Goal: Information Seeking & Learning: Check status

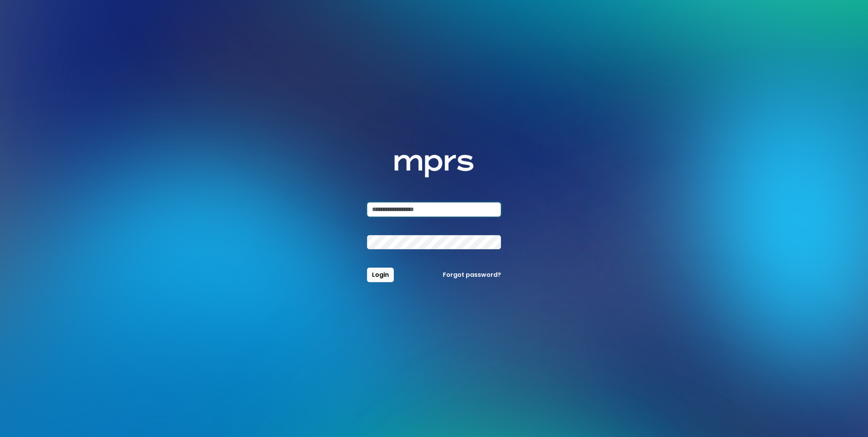
click at [396, 209] on input "email" at bounding box center [434, 209] width 134 height 15
type input "**********"
click at [367, 268] on button "Login" at bounding box center [380, 275] width 27 height 15
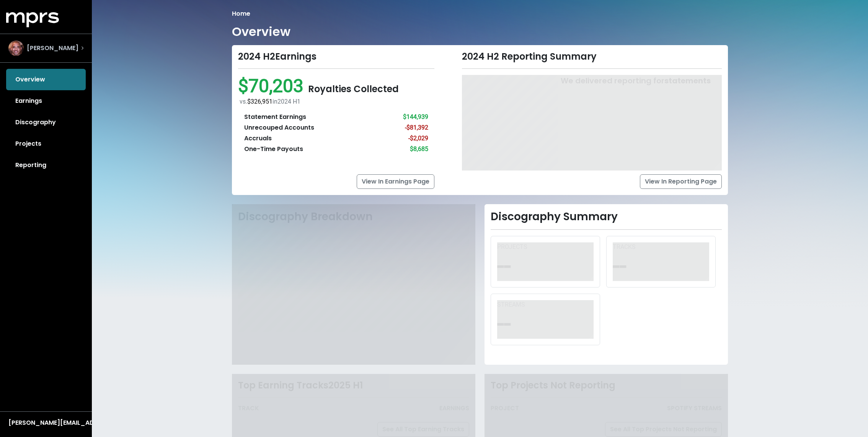
click at [58, 57] on div "Harvey Mason Jr" at bounding box center [45, 48] width 87 height 28
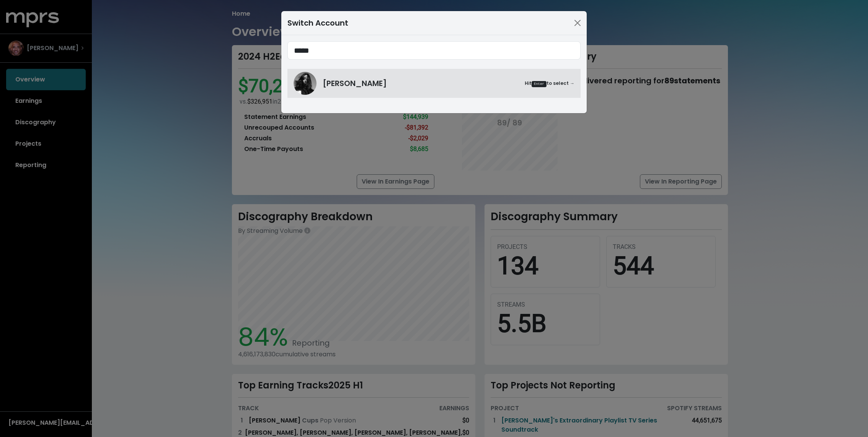
type input "*****"
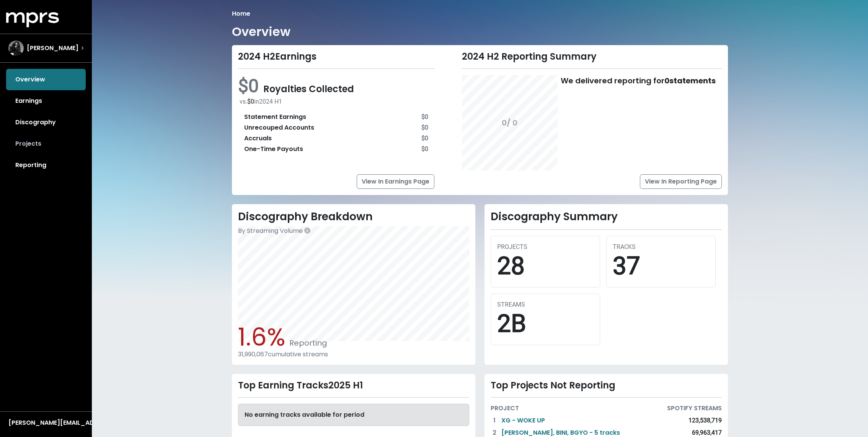
click at [46, 152] on link "Projects" at bounding box center [46, 143] width 80 height 21
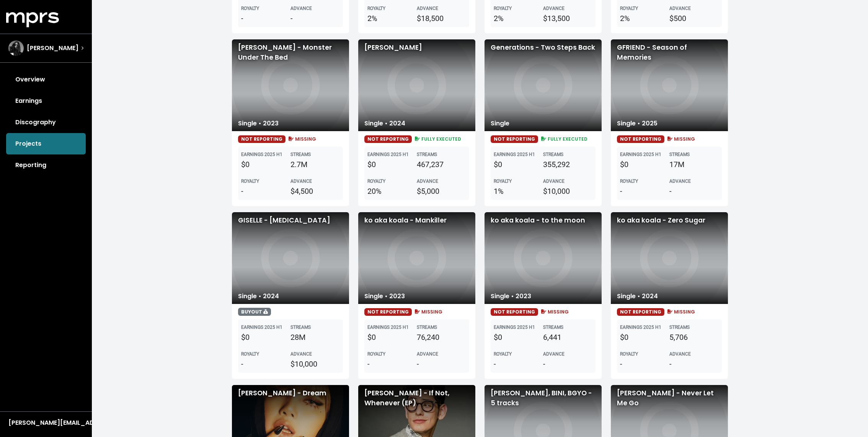
scroll to position [885, 0]
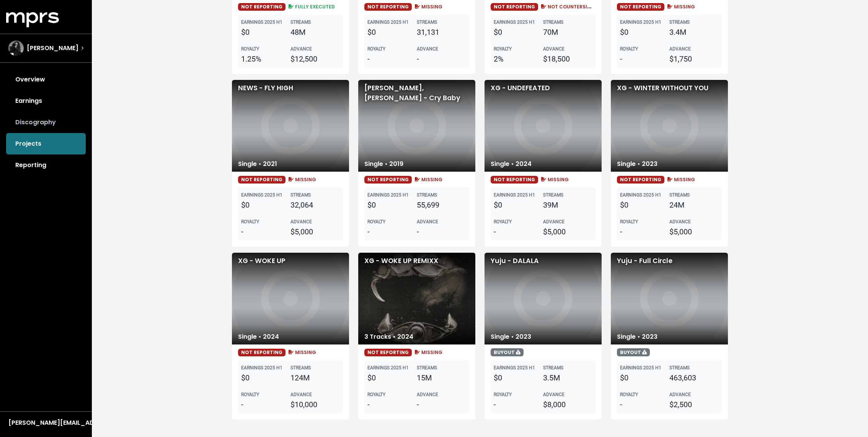
click at [49, 116] on link "Discography" at bounding box center [46, 122] width 80 height 21
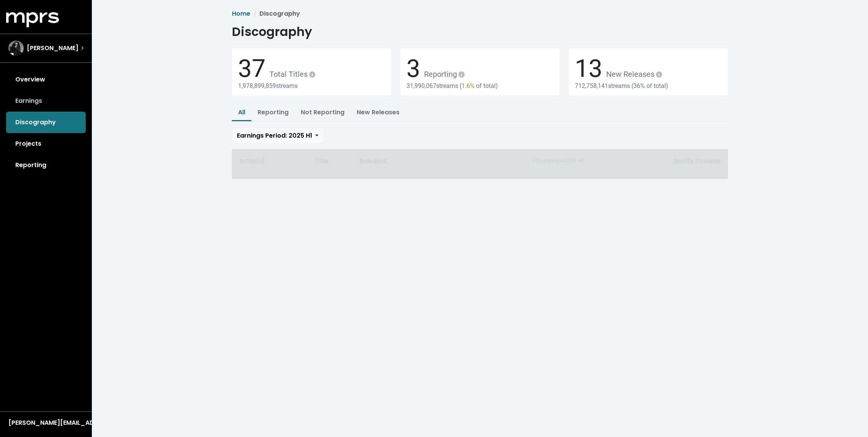
click at [40, 98] on link "Earnings" at bounding box center [46, 100] width 80 height 21
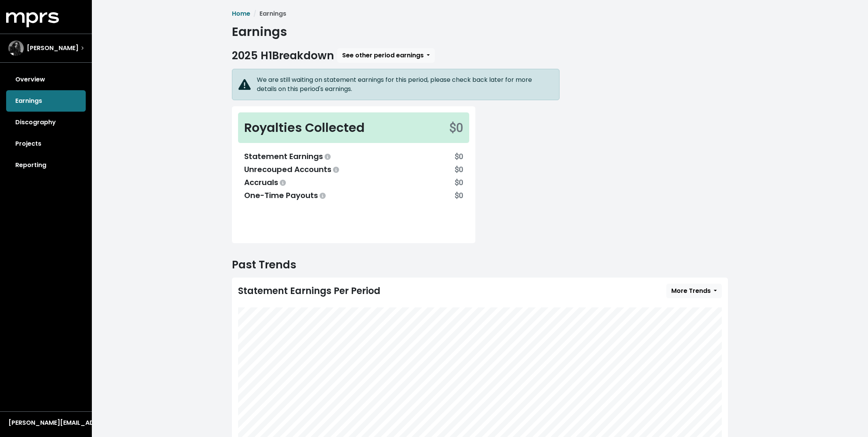
click at [222, 145] on div "Home Earnings Earnings 2025 H1 Breakdown See other period earnings We are still…" at bounding box center [480, 244] width 776 height 488
click at [59, 142] on link "Projects" at bounding box center [46, 143] width 80 height 21
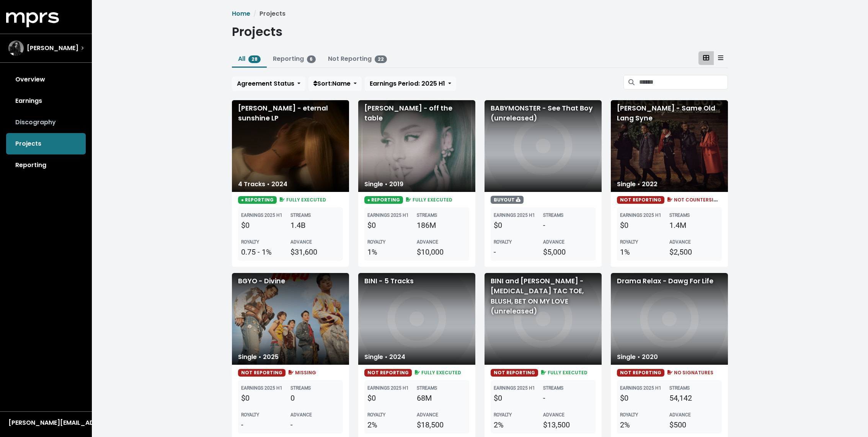
click at [59, 124] on link "Discography" at bounding box center [46, 122] width 80 height 21
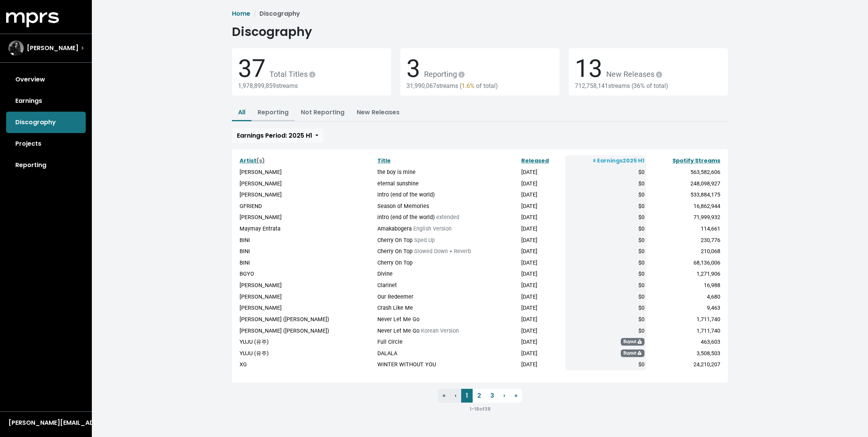
click at [281, 116] on link "Reporting" at bounding box center [273, 112] width 31 height 9
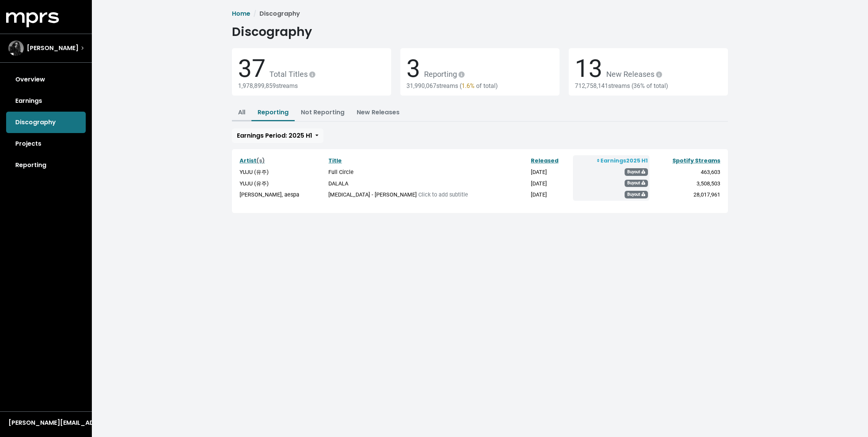
click at [243, 113] on link "All" at bounding box center [241, 112] width 7 height 9
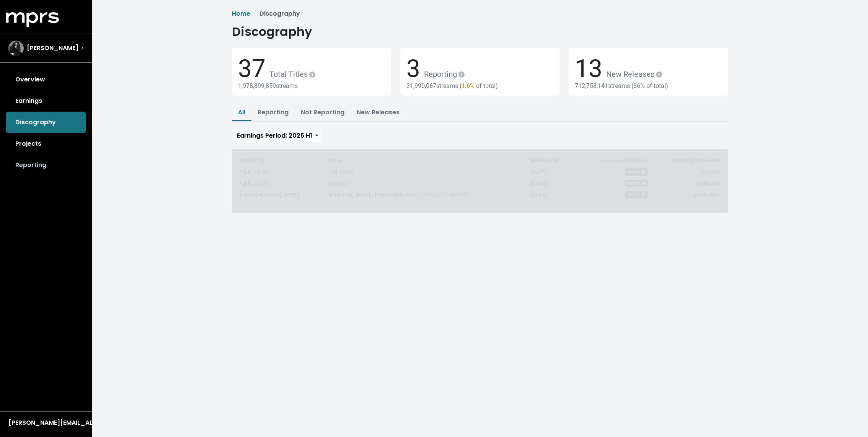
click at [50, 174] on link "Reporting" at bounding box center [46, 165] width 80 height 21
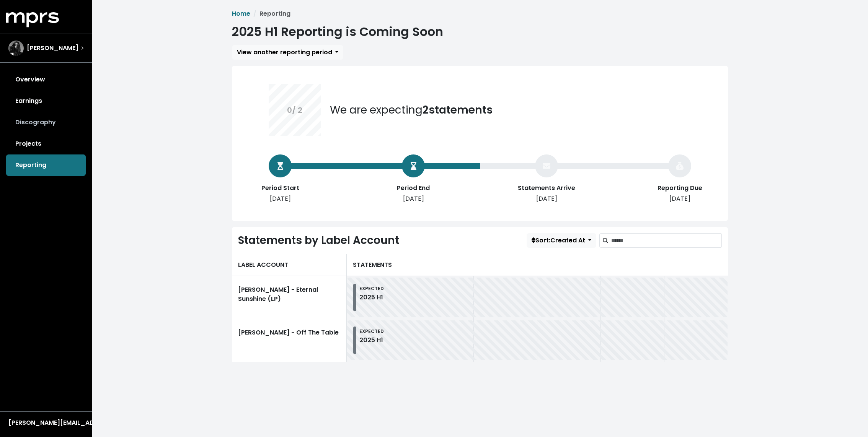
click at [37, 119] on link "Discography" at bounding box center [46, 122] width 80 height 21
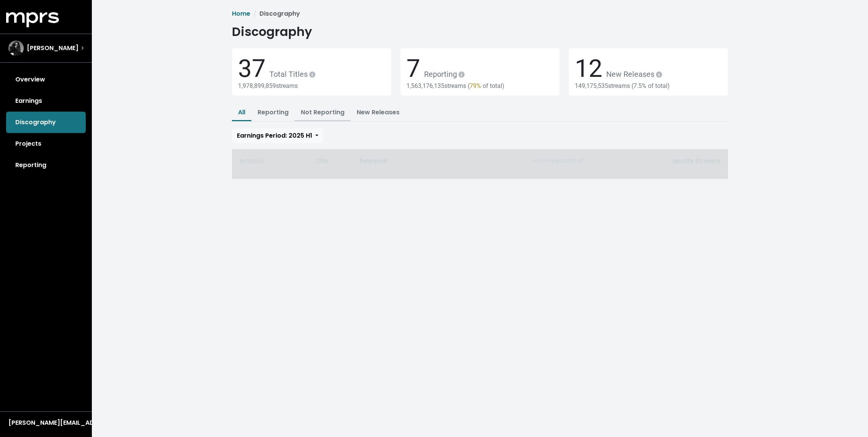
click at [304, 117] on button "Not Reporting" at bounding box center [323, 113] width 56 height 16
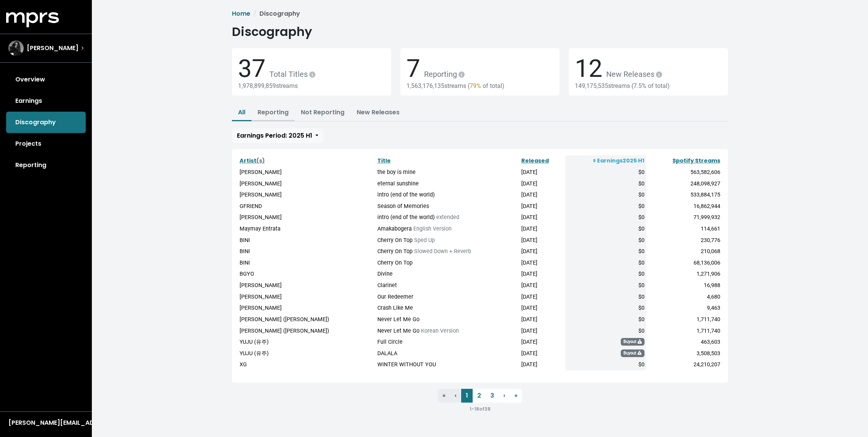
click at [274, 116] on link "Reporting" at bounding box center [273, 112] width 31 height 9
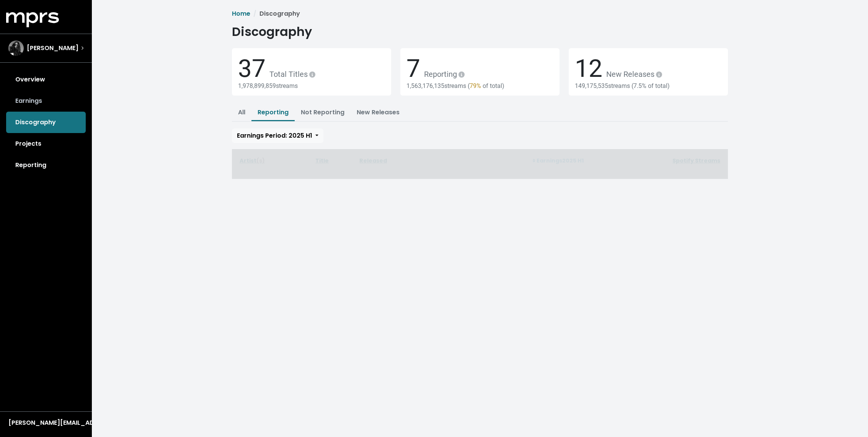
click at [57, 103] on link "Earnings" at bounding box center [46, 100] width 80 height 21
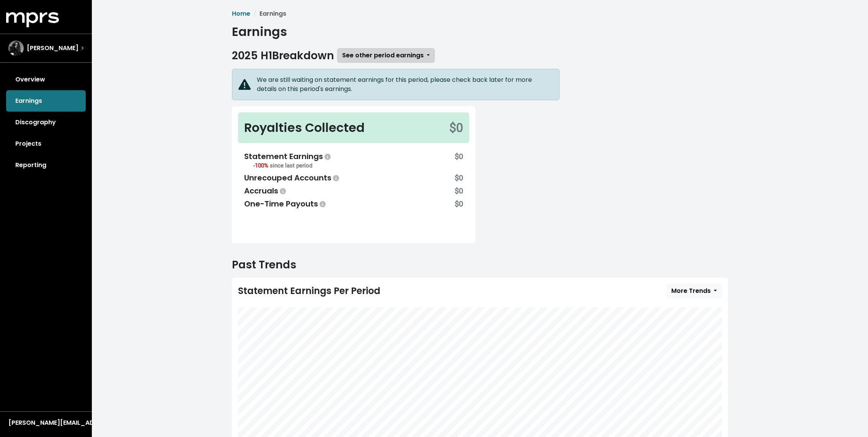
click at [379, 55] on span "See other period earnings" at bounding box center [383, 55] width 82 height 9
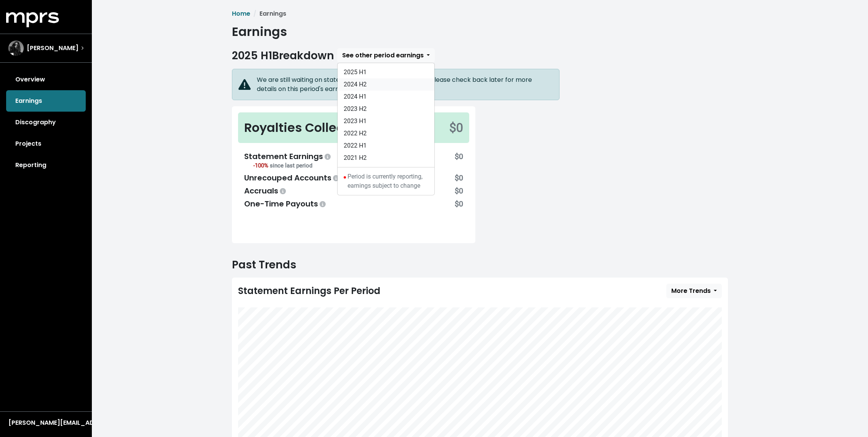
click at [383, 85] on link "2024 H2" at bounding box center [385, 84] width 97 height 12
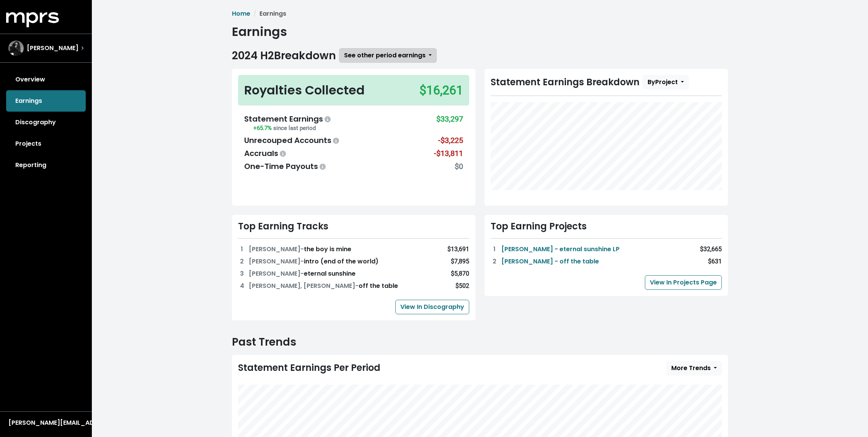
click at [373, 58] on span "See other period earnings" at bounding box center [385, 55] width 82 height 9
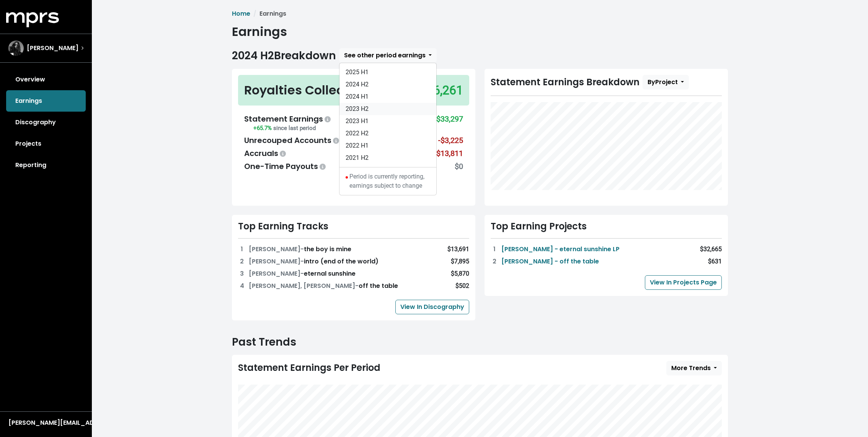
click at [362, 108] on link "2023 H2" at bounding box center [387, 109] width 97 height 12
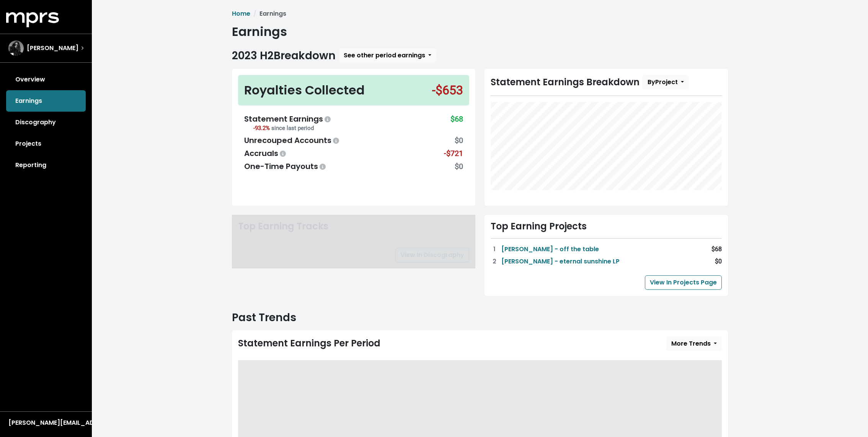
click at [376, 57] on span "See other period earnings" at bounding box center [385, 55] width 82 height 9
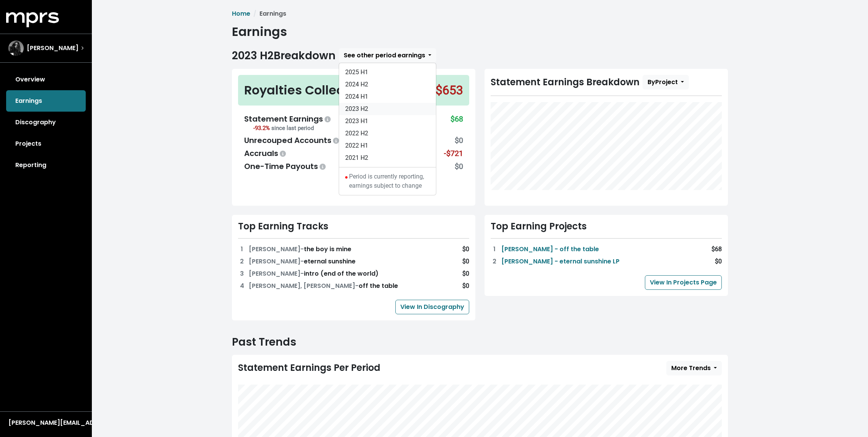
click at [364, 114] on link "2023 H2" at bounding box center [387, 109] width 97 height 12
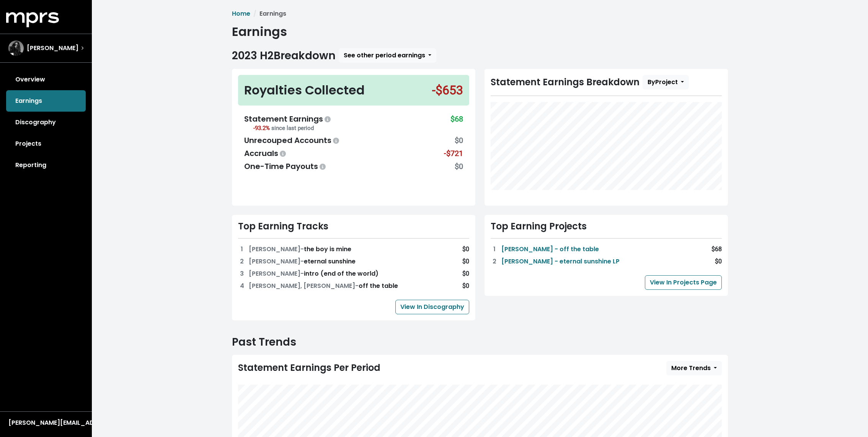
click at [370, 64] on span "2023 H2 Breakdown See other period earnings 2025 H1 2024 H2 2024 H1 2023 H2 202…" at bounding box center [480, 300] width 496 height 505
click at [370, 59] on span "See other period earnings" at bounding box center [385, 55] width 82 height 9
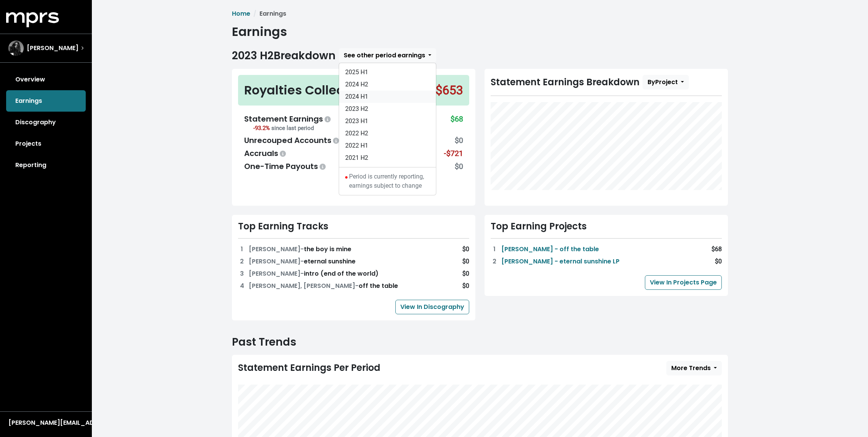
click at [370, 96] on link "2024 H1" at bounding box center [387, 97] width 97 height 12
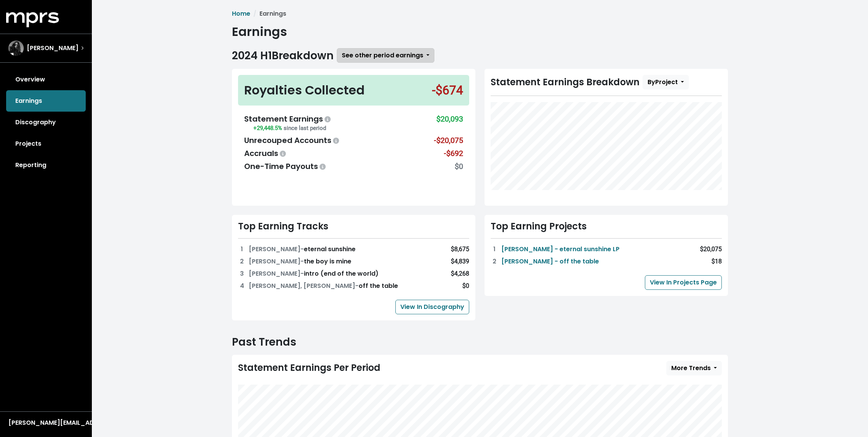
click at [373, 52] on span "See other period earnings" at bounding box center [383, 55] width 82 height 9
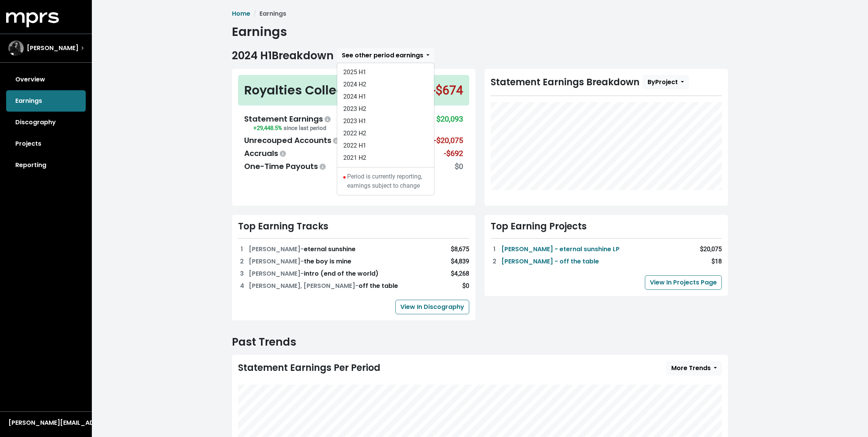
click at [215, 126] on div "Home Earnings Earnings 2024 H1 Breakdown See other period earnings 2025 H1 2024…" at bounding box center [480, 283] width 776 height 566
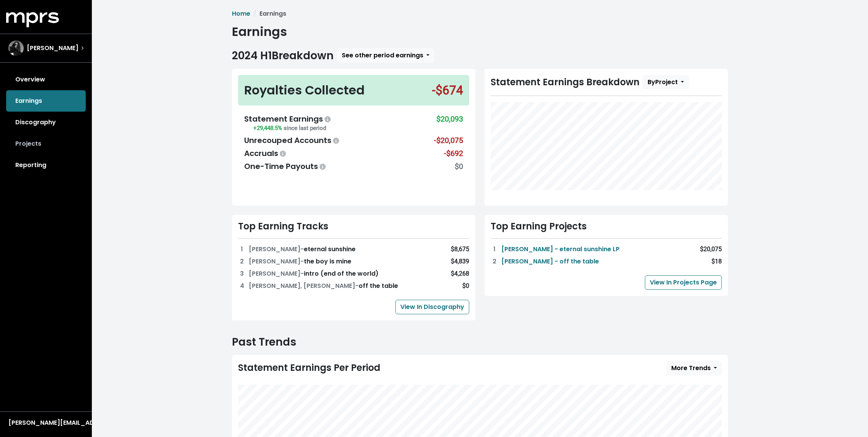
click at [47, 147] on link "Projects" at bounding box center [46, 143] width 80 height 21
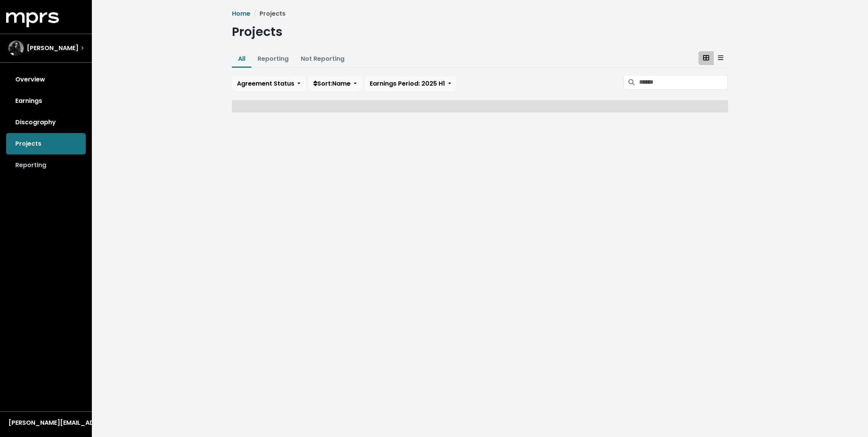
click at [35, 168] on link "Reporting" at bounding box center [46, 165] width 80 height 21
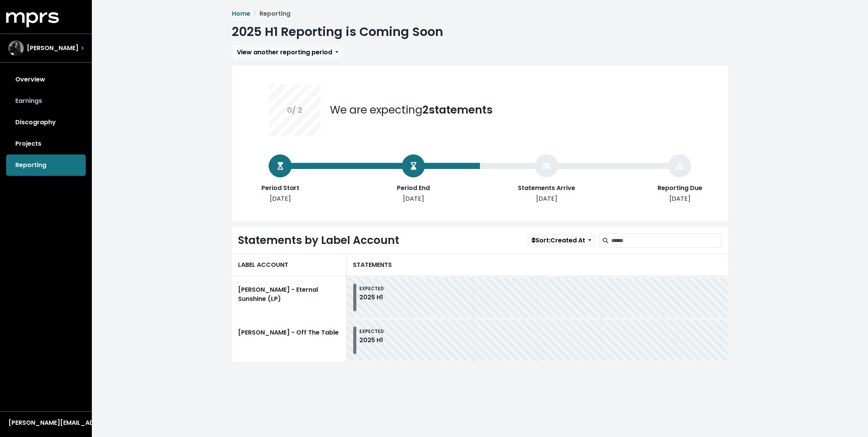
click at [46, 105] on link "Earnings" at bounding box center [46, 100] width 80 height 21
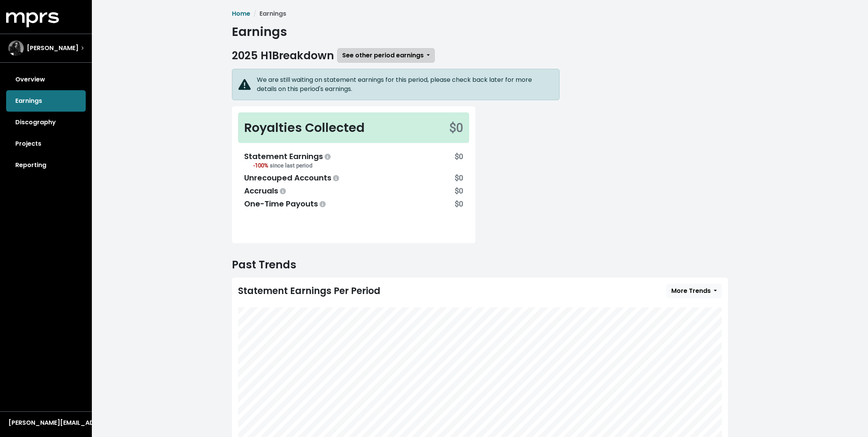
click at [385, 52] on span "See other period earnings" at bounding box center [383, 55] width 82 height 9
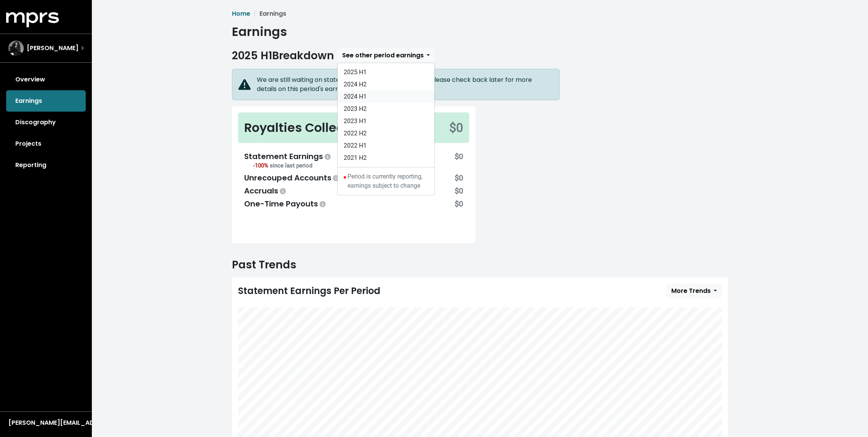
click at [364, 95] on link "2024 H1" at bounding box center [385, 97] width 97 height 12
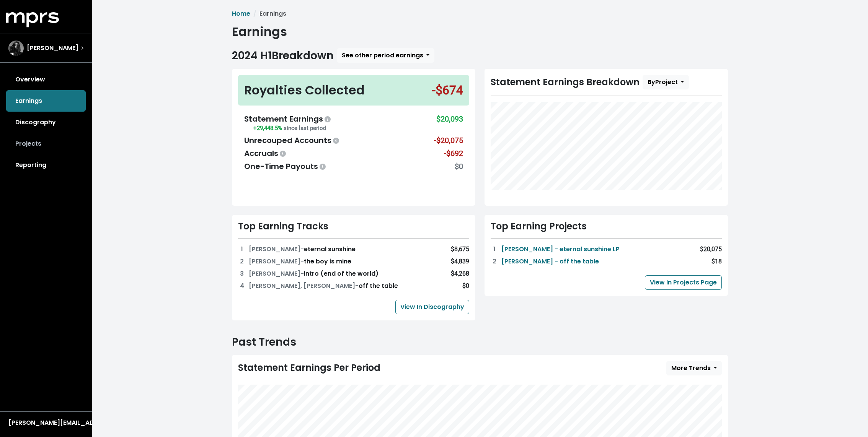
click at [52, 148] on link "Projects" at bounding box center [46, 143] width 80 height 21
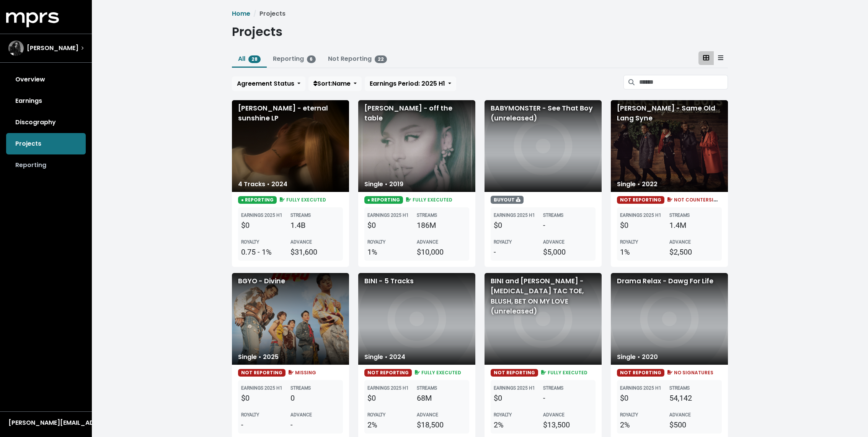
click at [37, 165] on link "Reporting" at bounding box center [46, 165] width 80 height 21
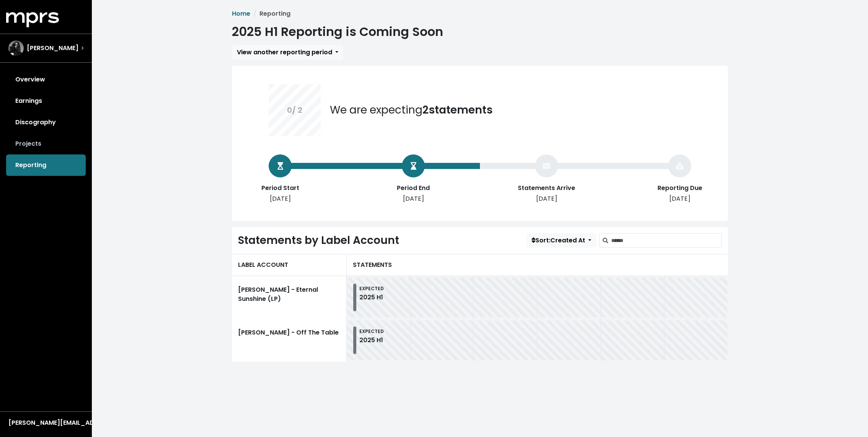
click at [40, 148] on link "Projects" at bounding box center [46, 143] width 80 height 21
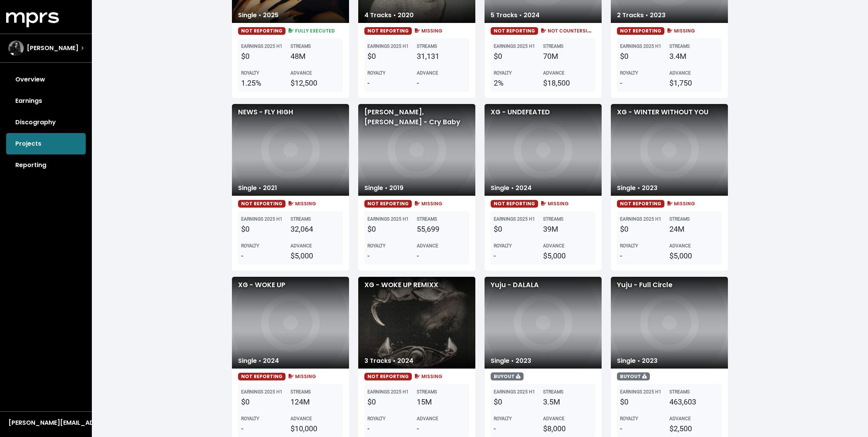
scroll to position [867, 0]
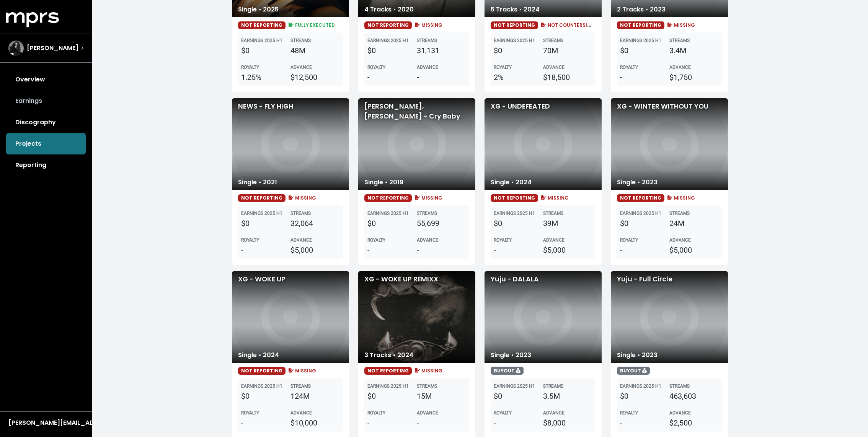
click at [56, 92] on link "Earnings" at bounding box center [46, 100] width 80 height 21
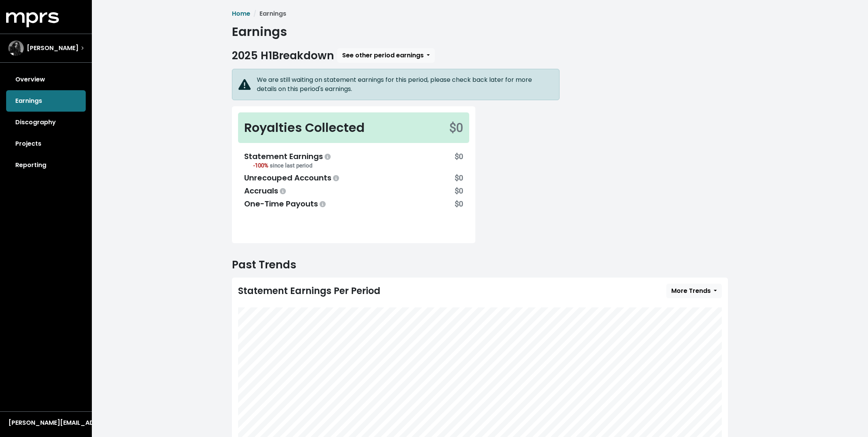
click at [382, 48] on span "See other period earnings" at bounding box center [386, 55] width 98 height 15
click at [377, 54] on span "See other period earnings" at bounding box center [383, 55] width 82 height 9
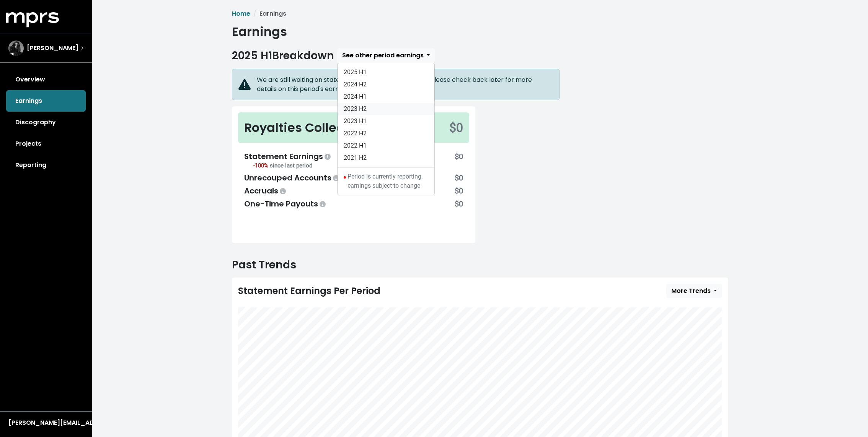
click at [377, 106] on link "2023 H2" at bounding box center [385, 109] width 97 height 12
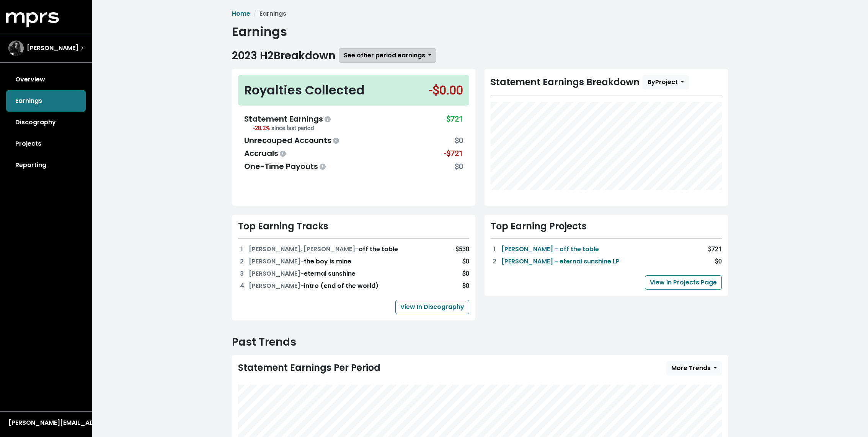
click at [380, 62] on button "See other period earnings" at bounding box center [388, 55] width 98 height 15
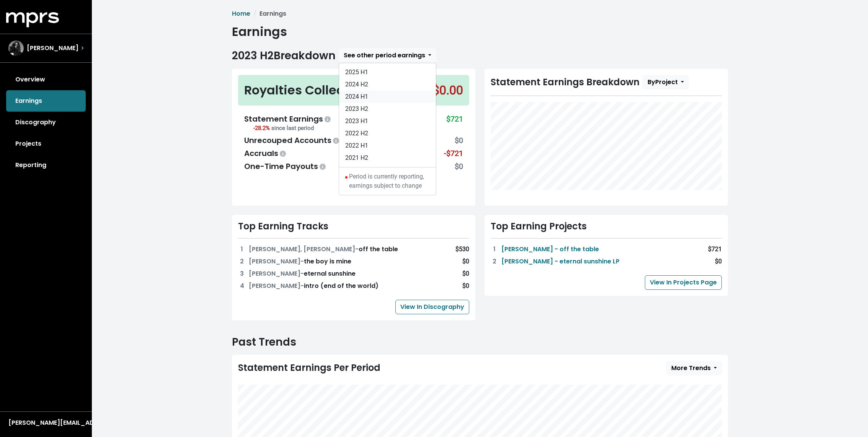
click at [369, 93] on link "2024 H1" at bounding box center [387, 97] width 97 height 12
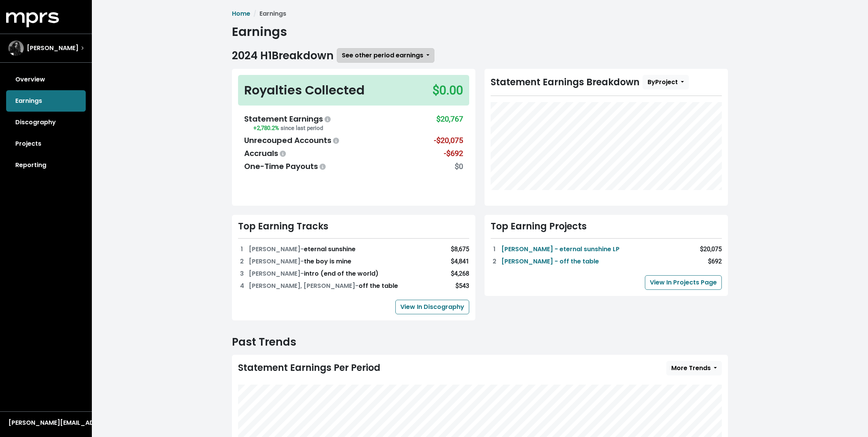
click at [371, 59] on span "See other period earnings" at bounding box center [383, 55] width 82 height 9
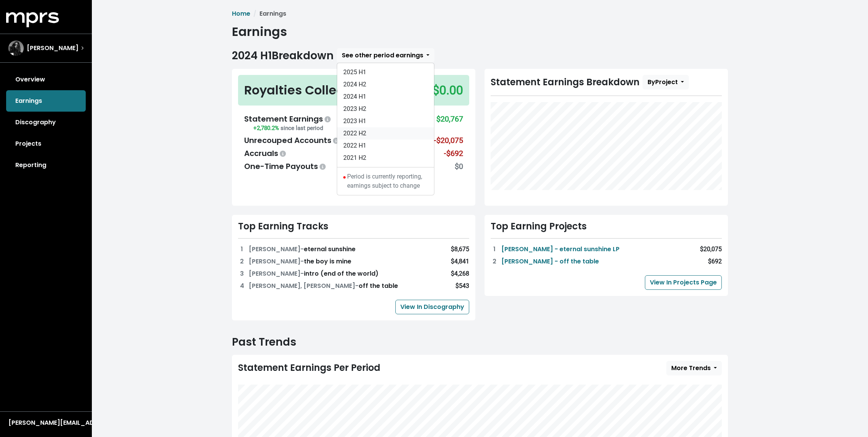
click at [368, 139] on link "2022 H2" at bounding box center [385, 133] width 97 height 12
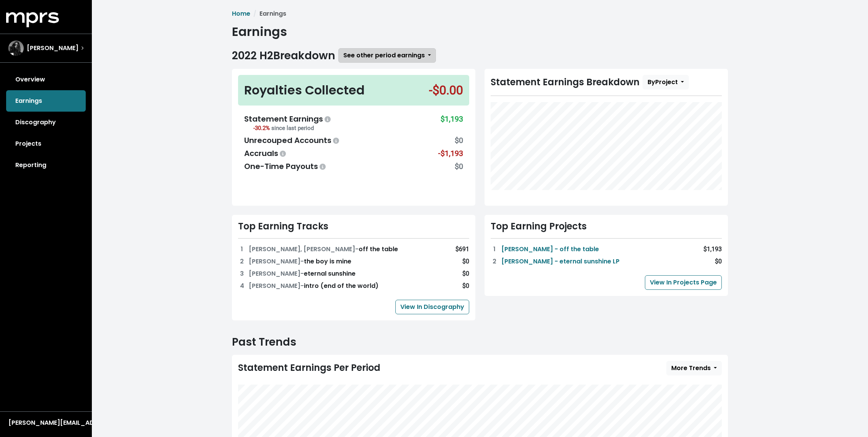
click at [376, 55] on span "See other period earnings" at bounding box center [384, 55] width 82 height 9
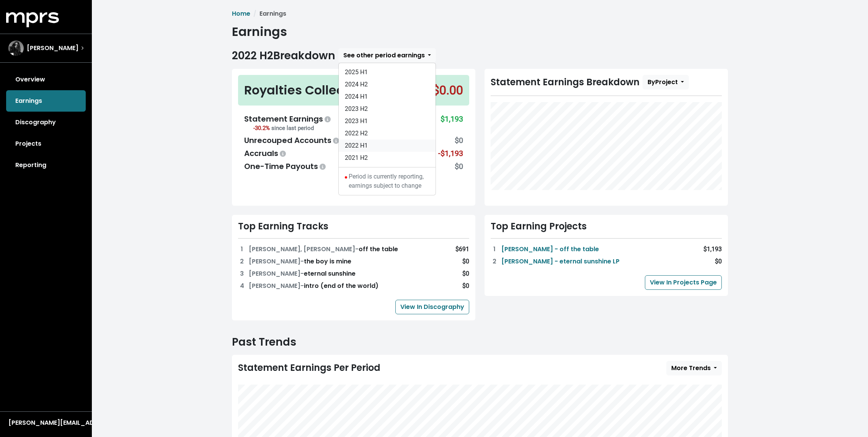
click at [367, 150] on link "2022 H1" at bounding box center [387, 146] width 97 height 12
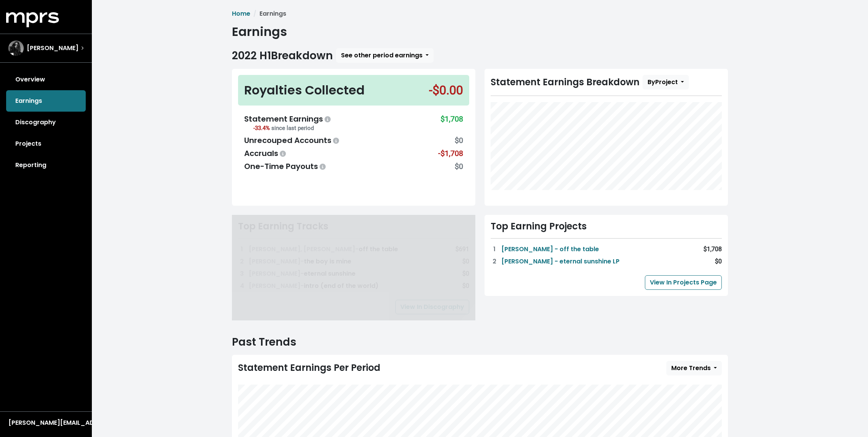
click at [203, 134] on div "Home Earnings Earnings 2022 H1 Breakdown See other period earnings 2025 H1 2024…" at bounding box center [480, 283] width 776 height 566
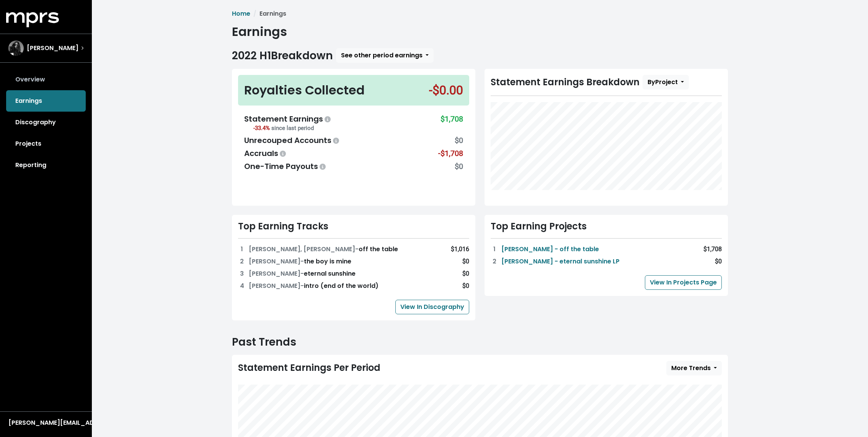
click at [68, 85] on link "Overview" at bounding box center [46, 79] width 80 height 21
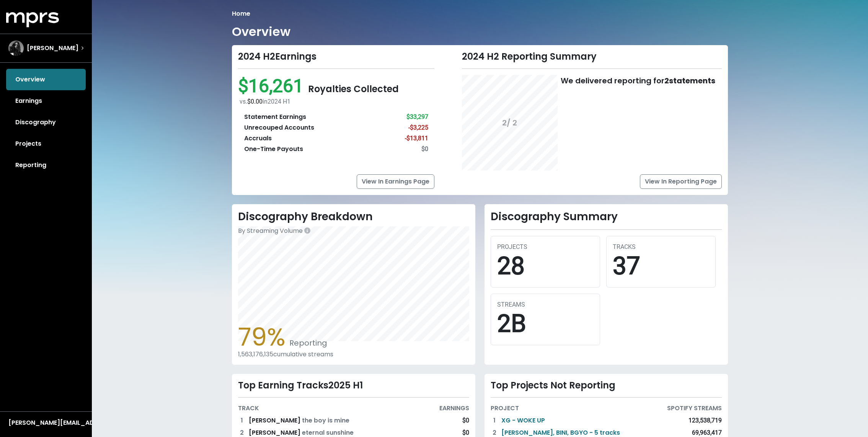
scroll to position [88, 0]
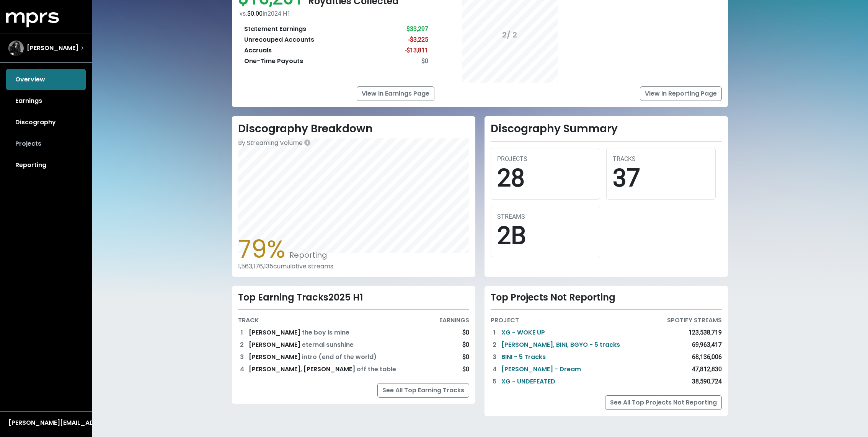
click at [39, 147] on link "Projects" at bounding box center [46, 143] width 80 height 21
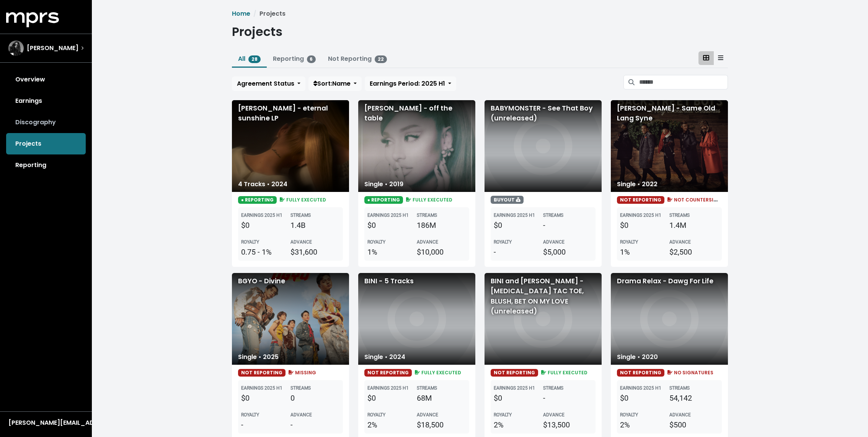
click at [46, 126] on link "Discography" at bounding box center [46, 122] width 80 height 21
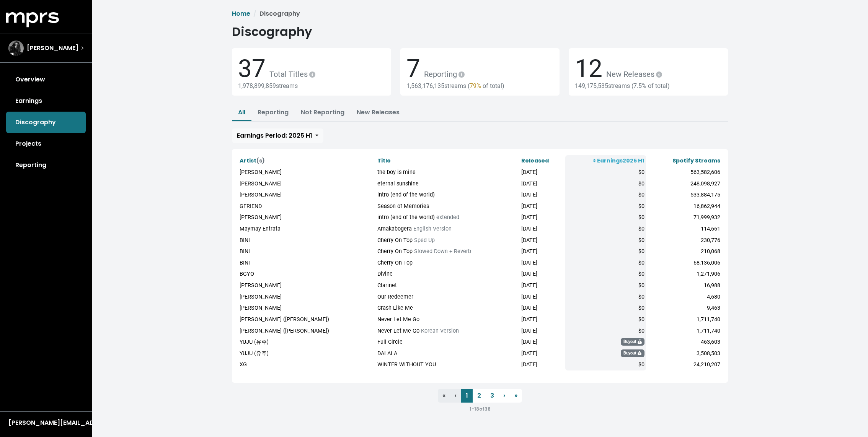
click at [408, 132] on div "All Reporting Not Reporting New Releases Unmanaged Unconfirmed Earnings Period:…" at bounding box center [480, 124] width 496 height 38
